Goal: Information Seeking & Learning: Learn about a topic

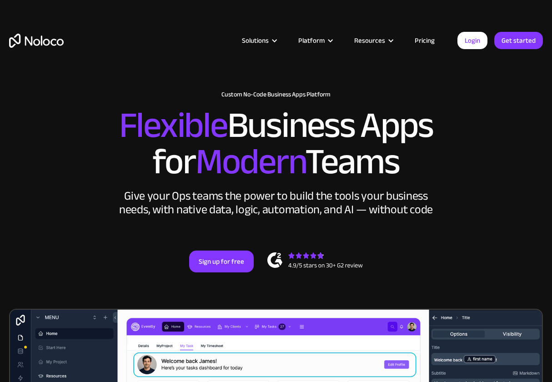
click at [428, 40] on link "Pricing" at bounding box center [424, 41] width 43 height 12
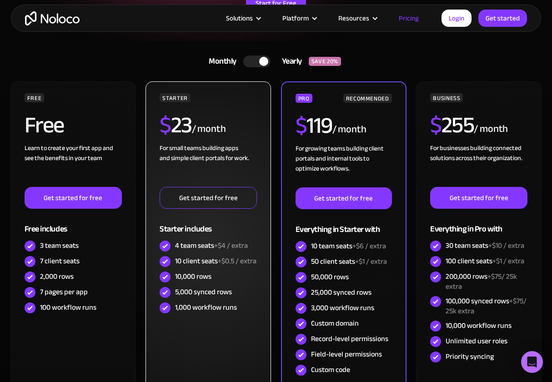
scroll to position [171, 0]
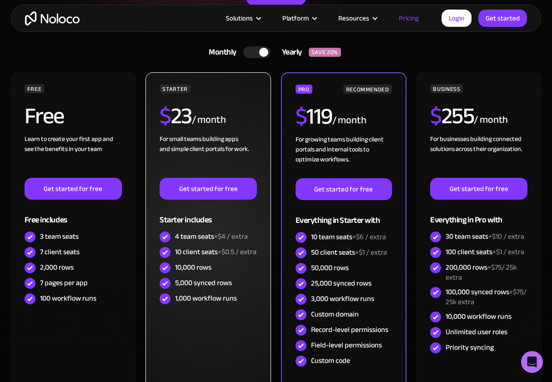
click at [223, 240] on span "+$4 / extra" at bounding box center [231, 237] width 34 height 14
click at [249, 242] on div "4 team seats +$4 / extra" at bounding box center [208, 236] width 97 height 15
click at [228, 260] on div "10 client seats +$0.5 / extra" at bounding box center [208, 252] width 97 height 15
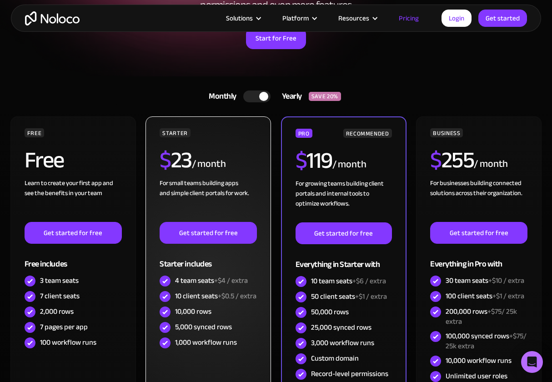
scroll to position [207, 0]
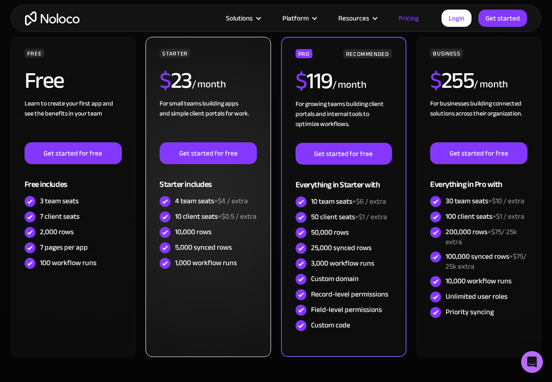
click at [191, 202] on div "4 team seats +$4 / extra" at bounding box center [211, 201] width 73 height 10
click at [195, 237] on div "10,000 rows" at bounding box center [193, 232] width 36 height 10
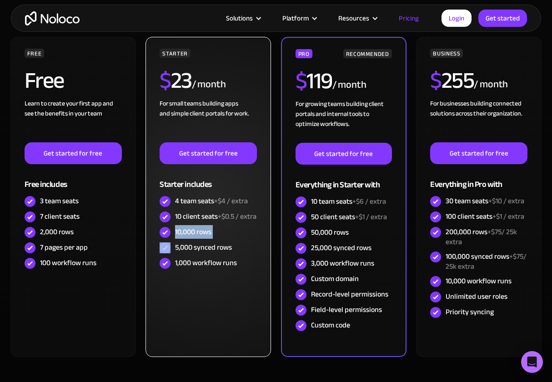
click at [195, 237] on div "10,000 rows" at bounding box center [193, 232] width 36 height 10
click at [191, 268] on div "1,000 workflow runs" at bounding box center [206, 263] width 62 height 10
click at [185, 252] on div "5,000 synced rows" at bounding box center [203, 247] width 57 height 10
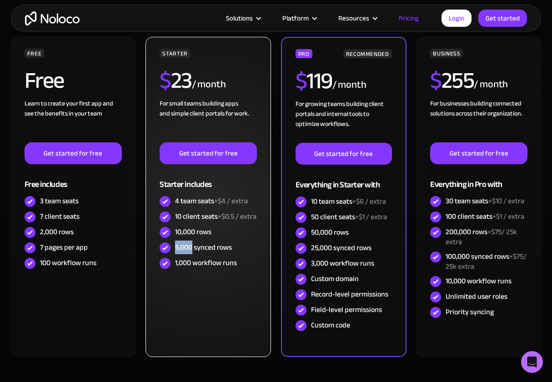
click at [185, 252] on div "5,000 synced rows" at bounding box center [203, 247] width 57 height 10
click at [186, 268] on div "1,000 workflow runs" at bounding box center [206, 263] width 62 height 10
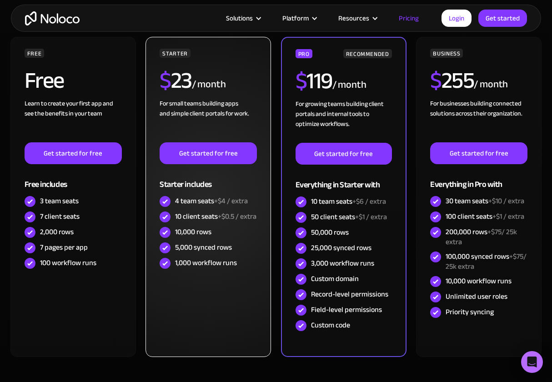
click at [218, 223] on span "+$0.5 / extra" at bounding box center [237, 217] width 39 height 14
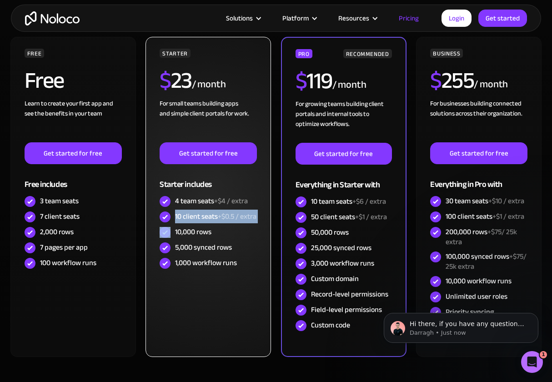
scroll to position [0, 0]
click at [186, 237] on div "10,000 rows" at bounding box center [193, 232] width 36 height 10
click at [193, 281] on div "STARTER $ 23 / month For small teams building apps and simple client portals fo…" at bounding box center [207, 197] width 125 height 320
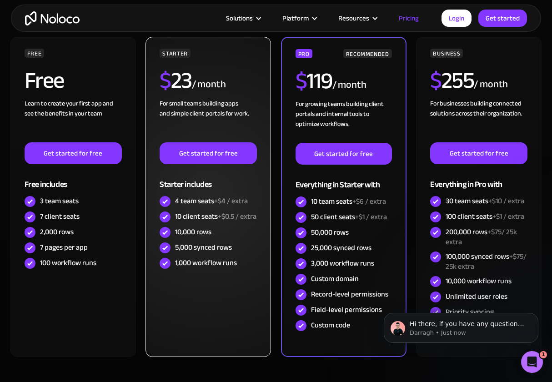
click at [193, 281] on div "STARTER $ 23 / month For small teams building apps and simple client portals fo…" at bounding box center [207, 197] width 125 height 320
click at [192, 237] on div "10,000 rows" at bounding box center [193, 232] width 36 height 10
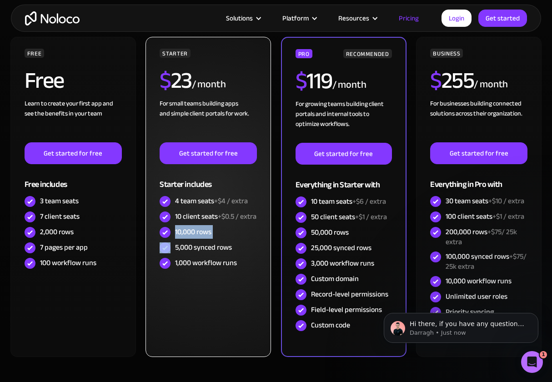
click at [192, 237] on div "10,000 rows" at bounding box center [193, 232] width 36 height 10
click at [218, 223] on span "+$0.5 / extra" at bounding box center [237, 217] width 39 height 14
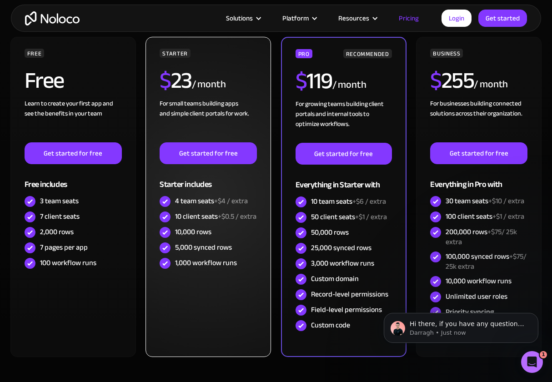
click at [218, 221] on div "10 client seats +$0.5 / extra" at bounding box center [215, 216] width 81 height 10
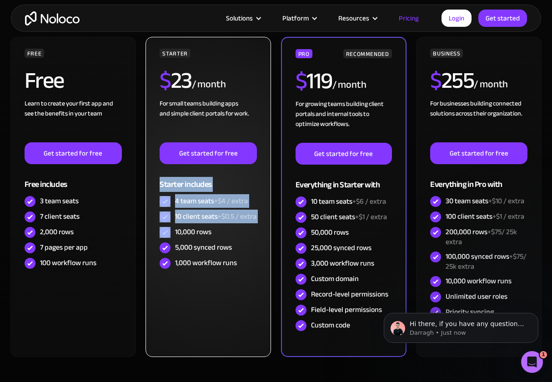
drag, startPoint x: 218, startPoint y: 230, endPoint x: 179, endPoint y: 179, distance: 65.2
click at [179, 179] on div "STARTER $ 23 / month For small teams building apps and simple client portals fo…" at bounding box center [208, 160] width 97 height 222
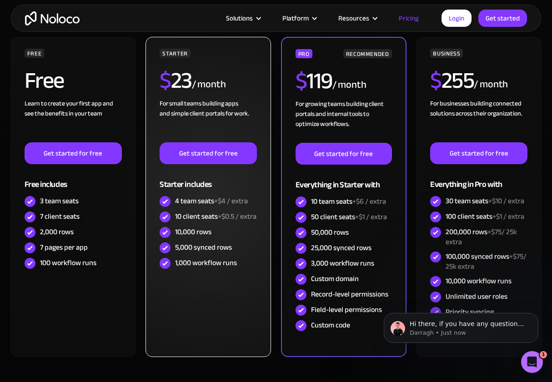
click at [208, 235] on div "10,000 rows" at bounding box center [193, 232] width 36 height 10
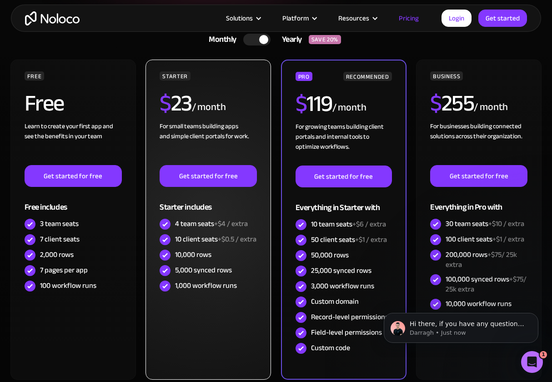
scroll to position [176, 0]
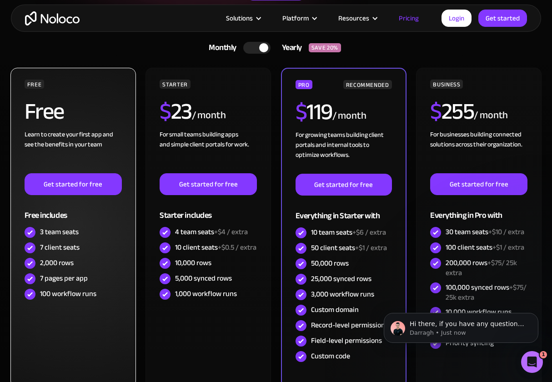
click at [81, 255] on div "7 client seats" at bounding box center [73, 247] width 97 height 15
click at [75, 235] on div "3 team seats" at bounding box center [59, 232] width 39 height 10
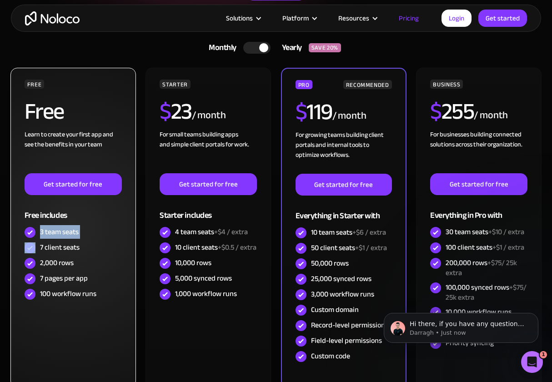
click at [75, 235] on div "3 team seats" at bounding box center [59, 232] width 39 height 10
click at [75, 246] on div "7 client seats" at bounding box center [60, 247] width 40 height 10
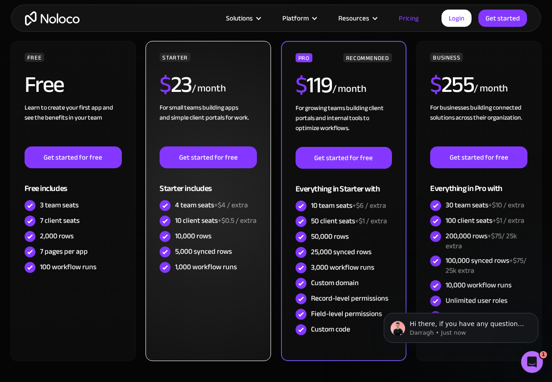
scroll to position [201, 0]
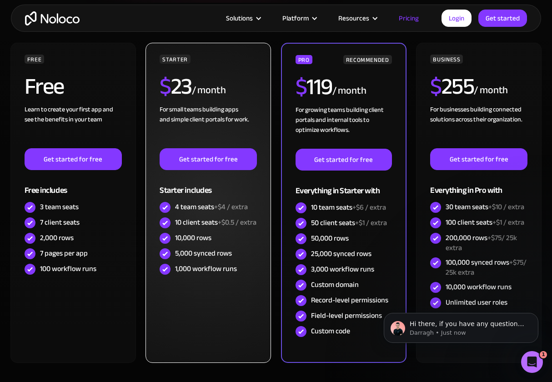
click at [236, 116] on div "For small teams building apps and simple client portals for work. ‍" at bounding box center [208, 127] width 97 height 44
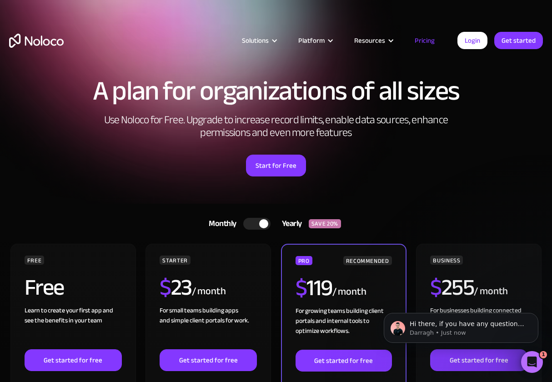
scroll to position [0, 0]
click at [433, 34] on div "Solutions Use Cases Business Types Project Management Keep track of customers, …" at bounding box center [276, 50] width 552 height 54
click at [431, 38] on link "Pricing" at bounding box center [424, 41] width 43 height 12
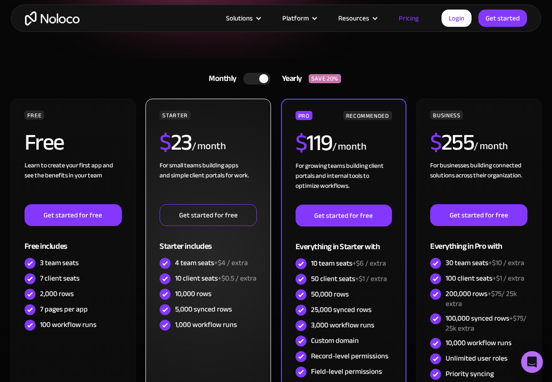
scroll to position [178, 0]
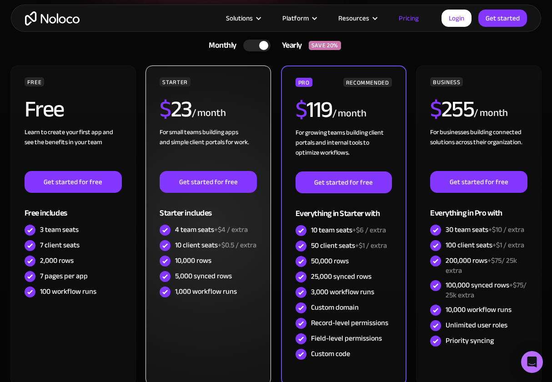
click at [216, 231] on span "+$4 / extra" at bounding box center [231, 230] width 34 height 14
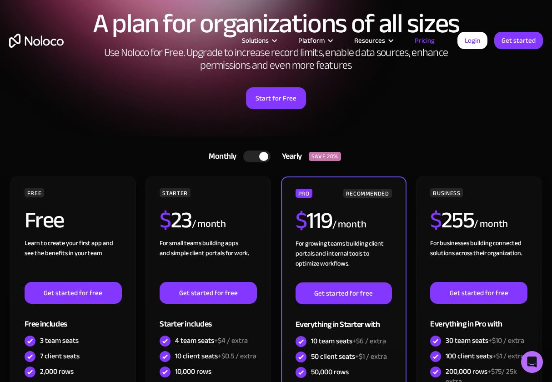
scroll to position [85, 0]
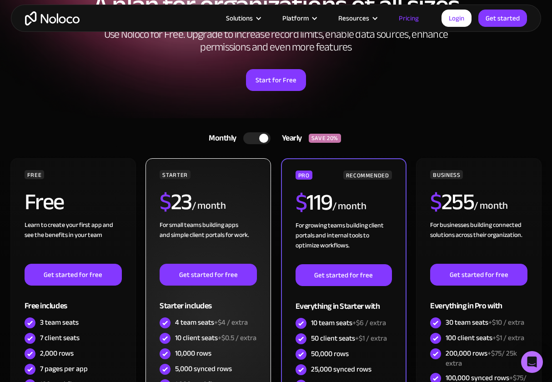
click at [206, 195] on div "$ 23 / month" at bounding box center [208, 205] width 97 height 30
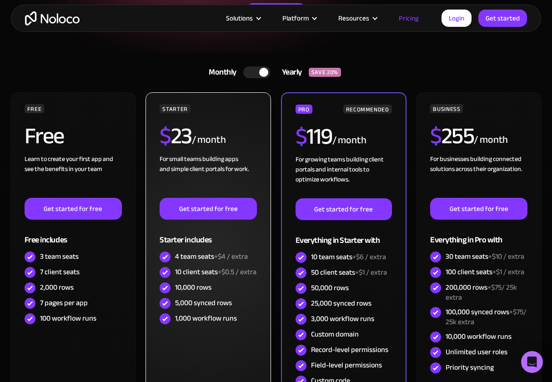
scroll to position [219, 0]
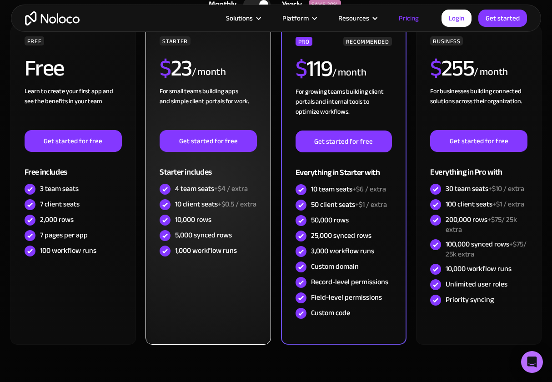
click at [190, 101] on div "For small teams building apps and simple client portals for work. ‍" at bounding box center [208, 108] width 97 height 44
click at [208, 93] on div "For small teams building apps and simple client portals for work. ‍" at bounding box center [208, 108] width 97 height 44
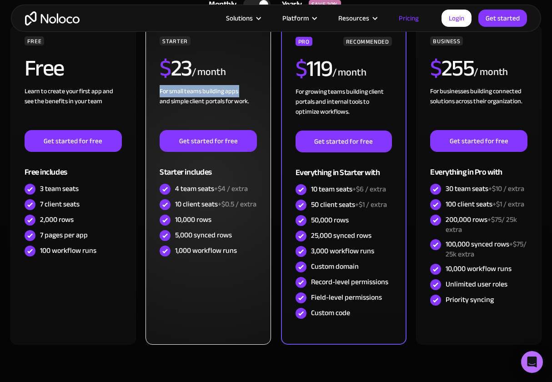
click at [208, 93] on div "For small teams building apps and simple client portals for work. ‍" at bounding box center [208, 108] width 97 height 44
click at [208, 104] on div "For small teams building apps and simple client portals for work. ‍" at bounding box center [208, 108] width 97 height 44
click at [212, 240] on div "5,000 synced rows" at bounding box center [203, 235] width 57 height 10
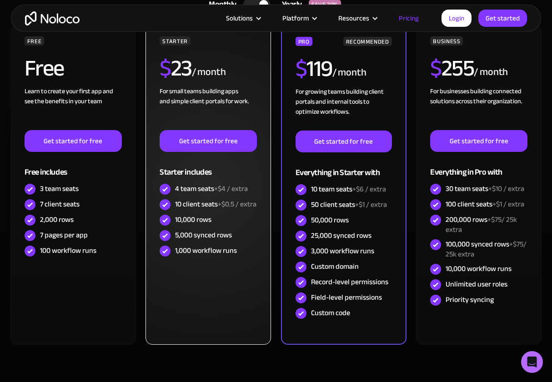
click at [185, 194] on div "4 team seats +$4 / extra" at bounding box center [211, 189] width 73 height 10
click at [210, 240] on div "5,000 synced rows" at bounding box center [203, 235] width 57 height 10
click at [202, 206] on div "10 client seats +$0.5 / extra" at bounding box center [215, 204] width 81 height 10
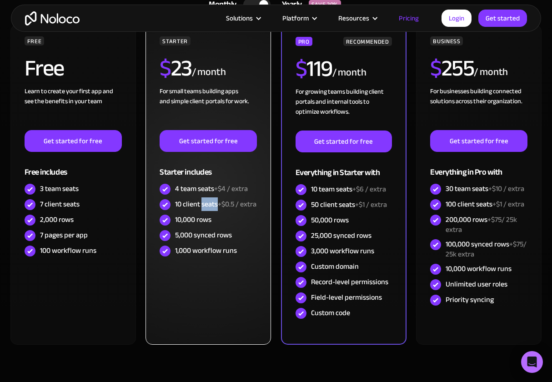
click at [202, 206] on div "10 client seats +$0.5 / extra" at bounding box center [215, 204] width 81 height 10
click at [200, 181] on div "4 team seats +$4 / extra" at bounding box center [208, 188] width 97 height 15
click at [200, 184] on div "4 team seats +$4 / extra" at bounding box center [211, 189] width 73 height 10
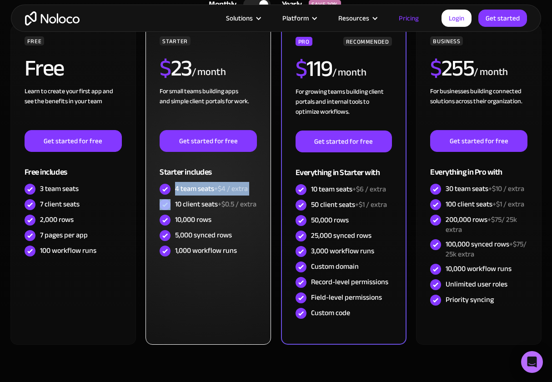
click at [200, 184] on div "4 team seats +$4 / extra" at bounding box center [211, 189] width 73 height 10
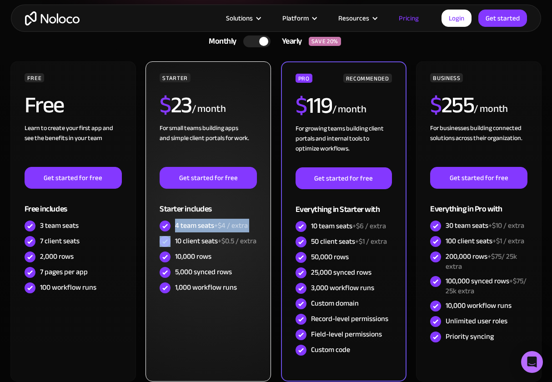
scroll to position [177, 0]
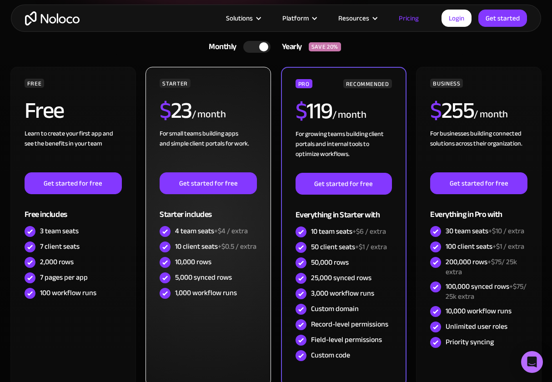
click at [182, 118] on h2 "$ 23" at bounding box center [176, 110] width 32 height 23
click at [225, 265] on div "10,000 rows" at bounding box center [208, 262] width 97 height 15
click at [178, 104] on h2 "$ 23" at bounding box center [176, 110] width 32 height 23
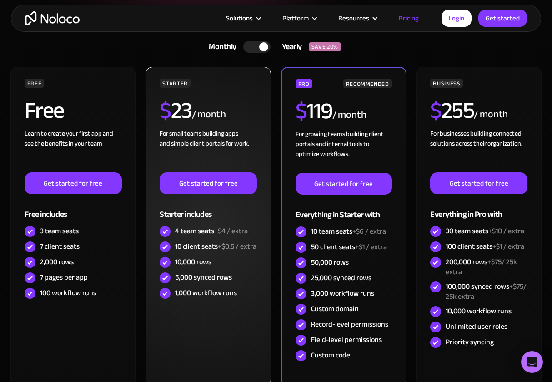
click at [176, 105] on h2 "$ 23" at bounding box center [176, 110] width 32 height 23
click at [226, 152] on div "For small teams building apps and simple client portals for work. ‍" at bounding box center [208, 151] width 97 height 44
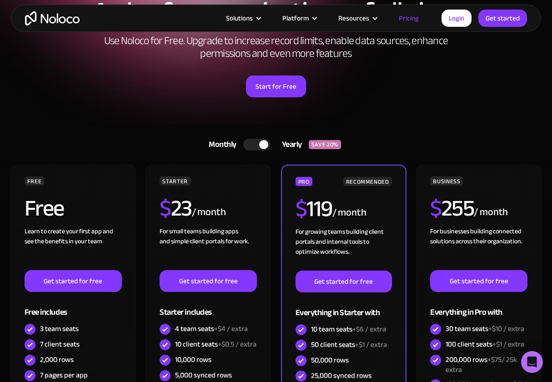
scroll to position [76, 0]
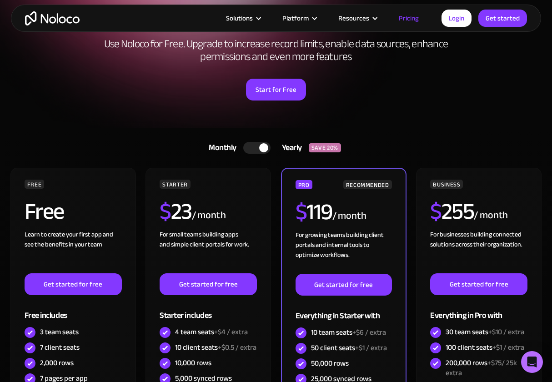
click at [249, 146] on div at bounding box center [256, 148] width 27 height 12
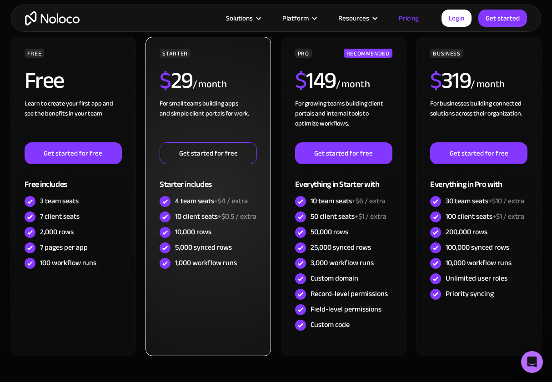
scroll to position [208, 0]
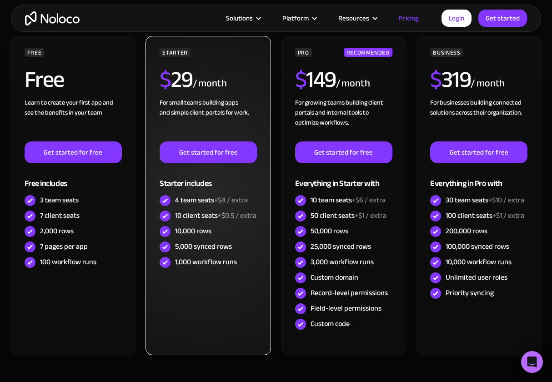
click at [221, 200] on span "+$4 / extra" at bounding box center [231, 200] width 34 height 14
click at [235, 202] on span "+$4 / extra" at bounding box center [231, 200] width 34 height 14
click at [226, 200] on span "+$4 / extra" at bounding box center [231, 200] width 34 height 14
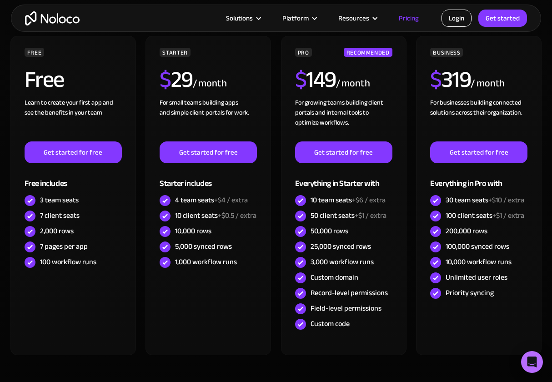
click at [454, 20] on link "Login" at bounding box center [456, 18] width 30 height 17
